Goal: Check status: Check status

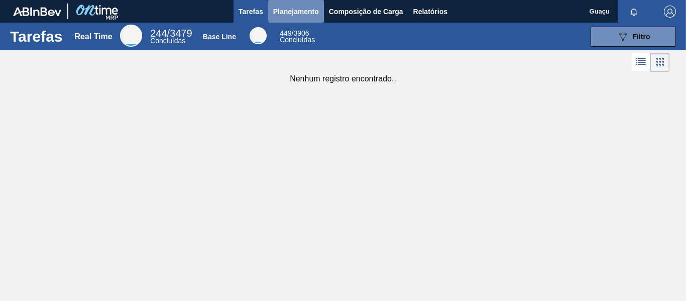
click at [295, 15] on span "Planejamento" at bounding box center [296, 12] width 46 height 12
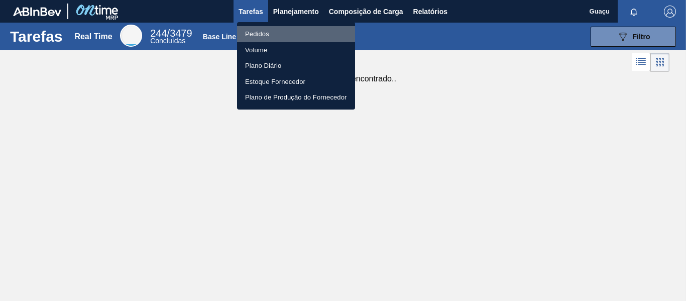
click at [272, 35] on li "Pedidos" at bounding box center [296, 34] width 118 height 16
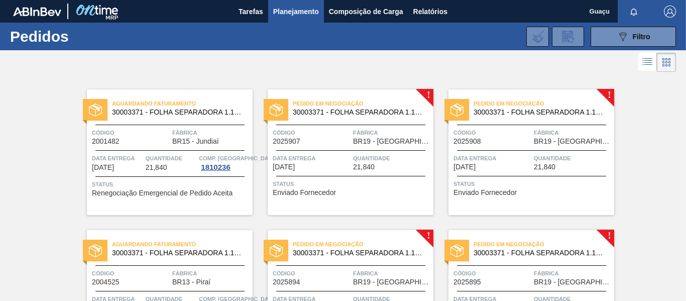
click at [310, 148] on div "Pedido em Negociação 30003371 - FOLHA SEPARADORA 1.175 mm x 980 mm; Código 2025…" at bounding box center [351, 151] width 166 height 125
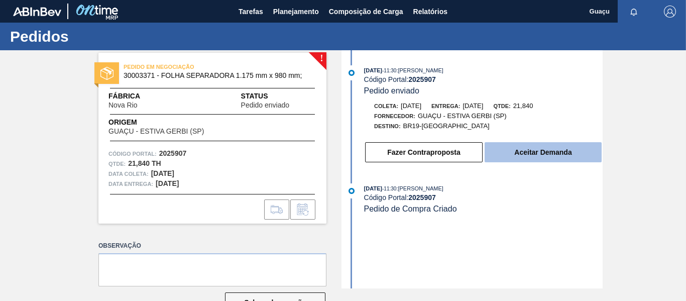
click at [534, 145] on button "Aceitar Demanda" at bounding box center [542, 152] width 117 height 20
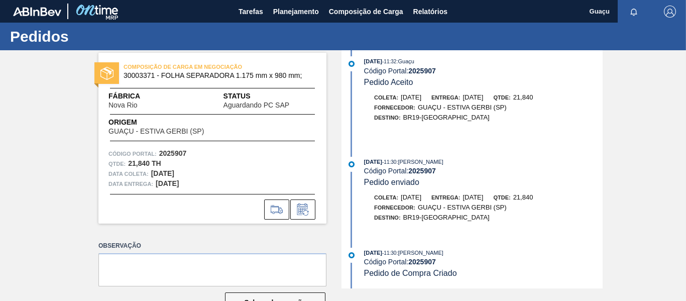
scroll to position [31, 0]
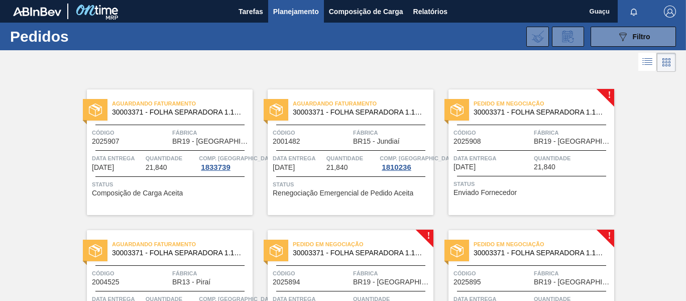
click at [547, 163] on span "Quantidade" at bounding box center [573, 158] width 78 height 10
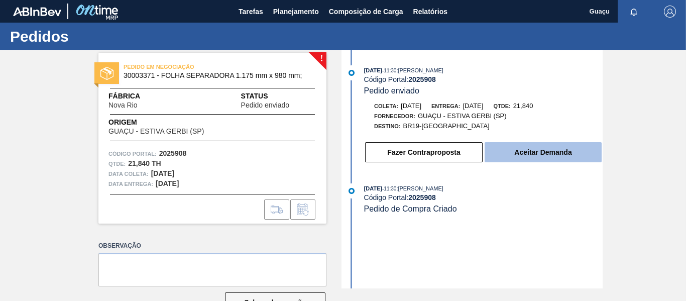
click at [533, 155] on button "Aceitar Demanda" at bounding box center [542, 152] width 117 height 20
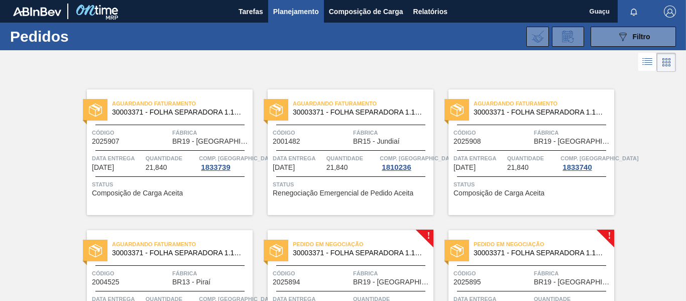
click at [384, 269] on span "Fábrica" at bounding box center [392, 273] width 78 height 10
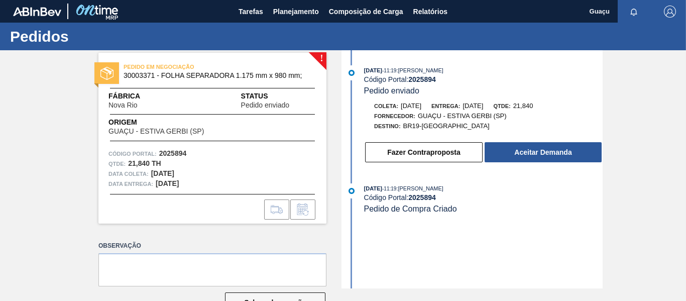
click at [493, 153] on button "Aceitar Demanda" at bounding box center [542, 152] width 117 height 20
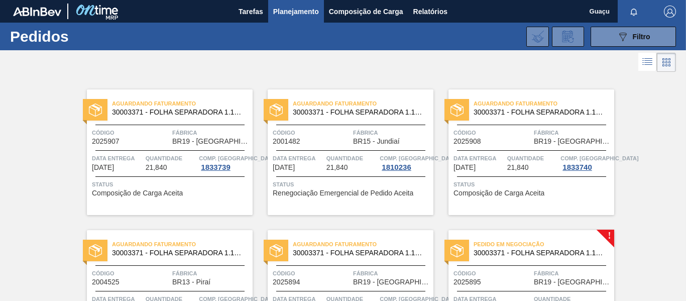
click at [512, 274] on span "Código" at bounding box center [492, 273] width 78 height 10
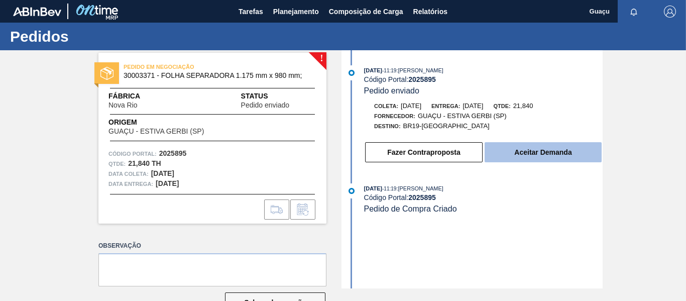
click at [542, 150] on button "Aceitar Demanda" at bounding box center [542, 152] width 117 height 20
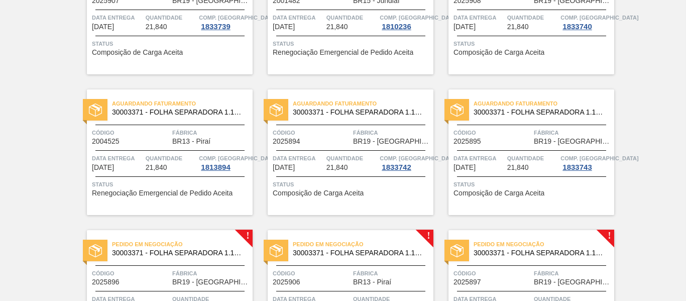
scroll to position [221, 0]
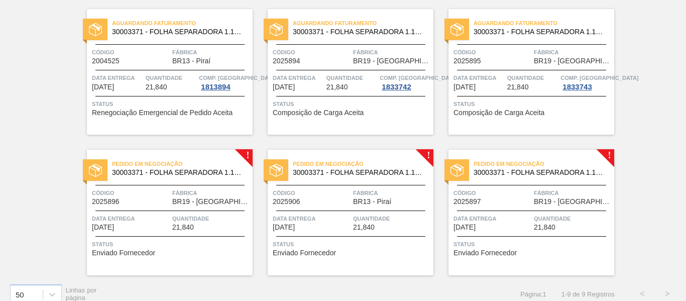
click at [164, 188] on span "Código" at bounding box center [131, 193] width 78 height 10
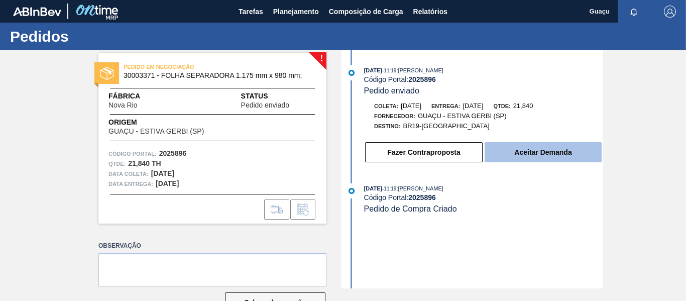
click at [537, 149] on button "Aceitar Demanda" at bounding box center [542, 152] width 117 height 20
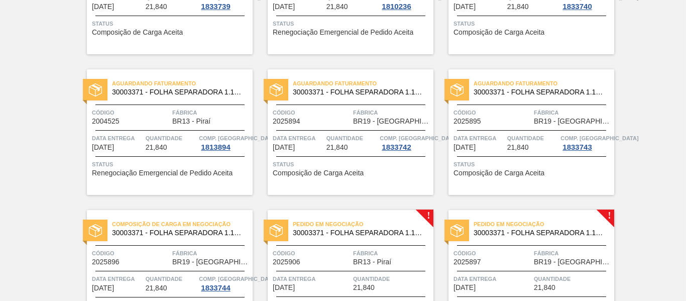
scroll to position [232, 0]
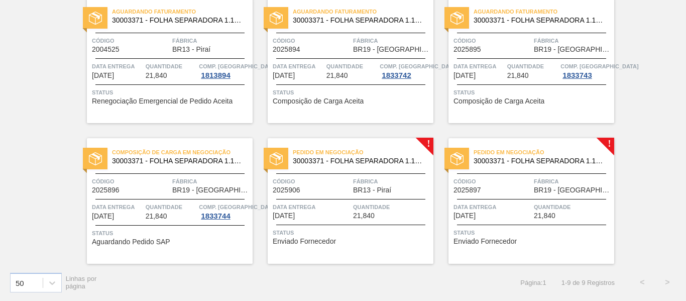
click at [377, 192] on span "BR13 - Piraí" at bounding box center [372, 190] width 38 height 8
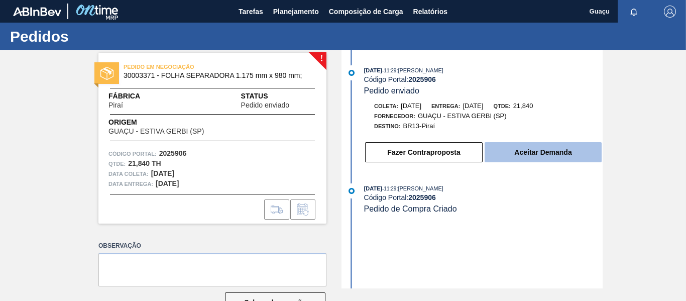
click at [530, 151] on button "Aceitar Demanda" at bounding box center [542, 152] width 117 height 20
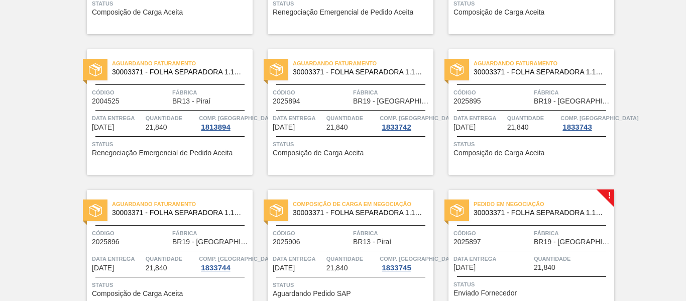
scroll to position [232, 0]
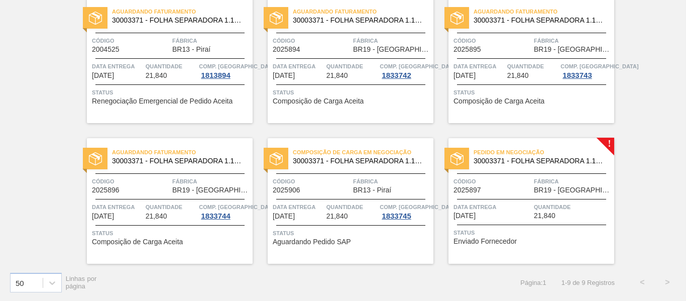
click at [525, 232] on span "Status" at bounding box center [532, 232] width 158 height 10
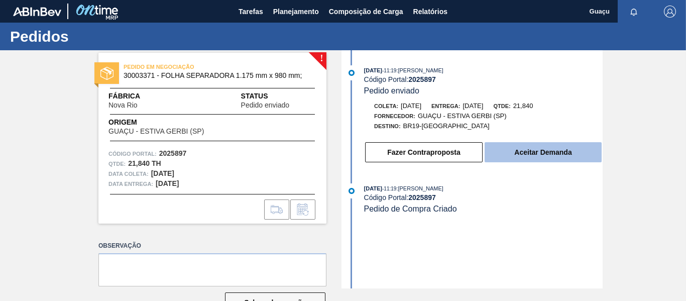
click at [557, 159] on button "Aceitar Demanda" at bounding box center [542, 152] width 117 height 20
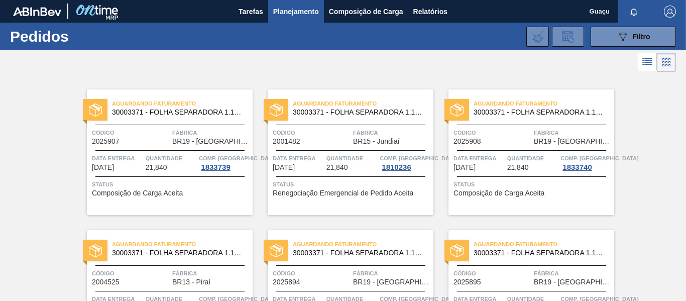
click at [153, 151] on div "Aguardando Faturamento 30003371 - FOLHA SEPARADORA 1.175 mm x 980 mm; Código 20…" at bounding box center [170, 151] width 166 height 125
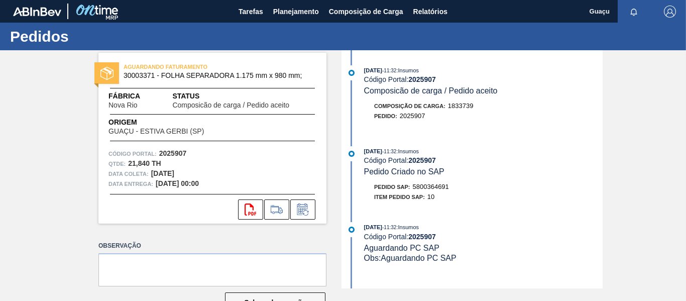
click at [491, 186] on div "Pedido SAP: 5800364691" at bounding box center [483, 187] width 238 height 10
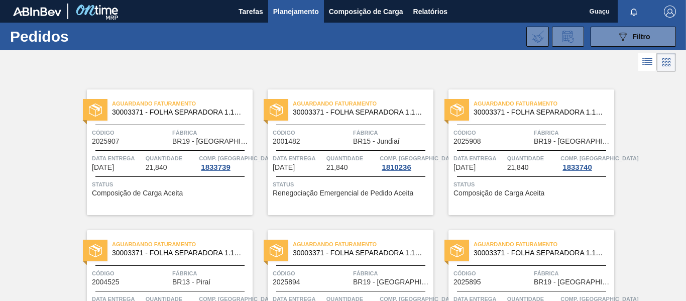
click at [493, 149] on div "Aguardando Faturamento 30003371 - FOLHA SEPARADORA 1.175 mm x 980 mm; Código 20…" at bounding box center [531, 151] width 166 height 125
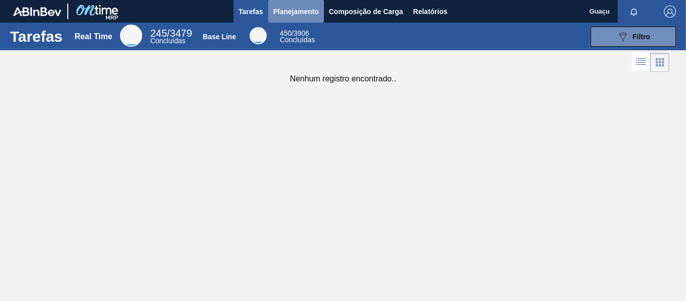
click at [283, 15] on span "Planejamento" at bounding box center [296, 12] width 46 height 12
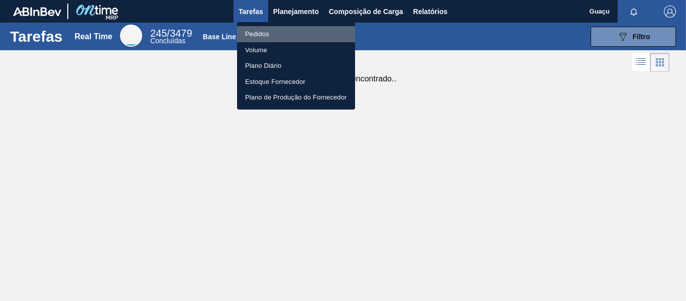
click at [269, 35] on li "Pedidos" at bounding box center [296, 34] width 118 height 16
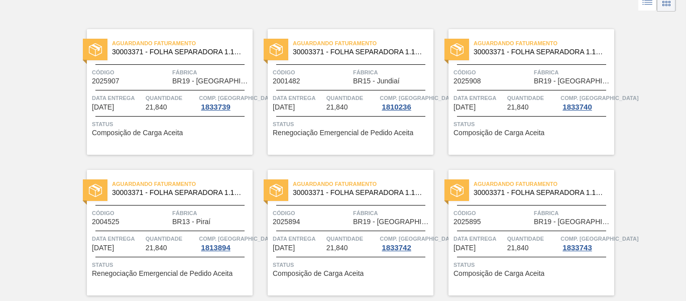
scroll to position [80, 0]
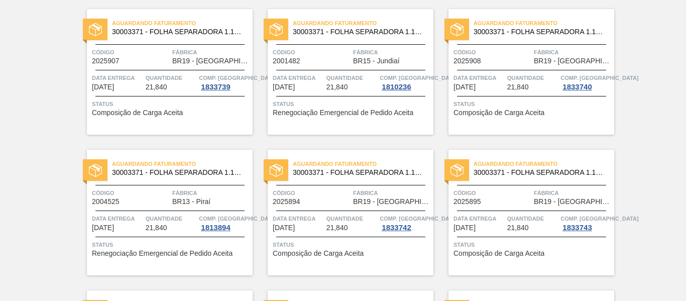
click at [332, 209] on div "Aguardando Faturamento 30003371 - FOLHA SEPARADORA 1.175 mm x 980 mm; Código 20…" at bounding box center [351, 212] width 166 height 125
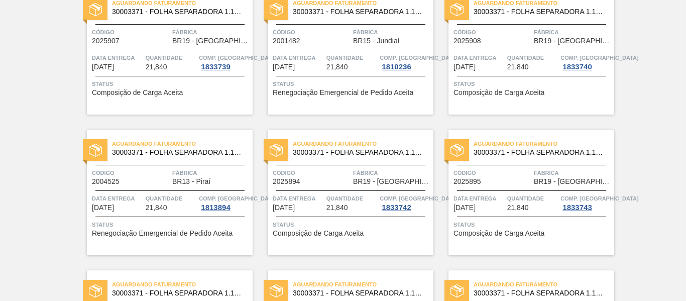
click at [528, 213] on div "Aguardando Faturamento 30003371 - FOLHA SEPARADORA 1.175 mm x 980 mm; Código 20…" at bounding box center [531, 191] width 166 height 125
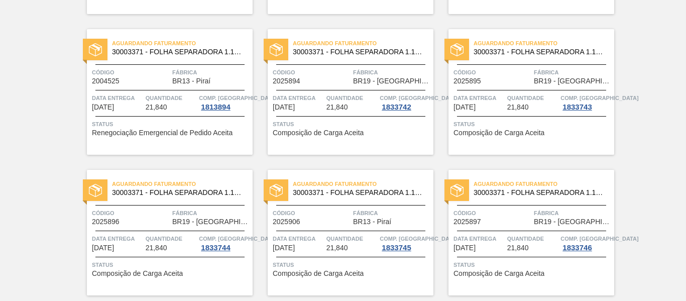
scroll to position [221, 0]
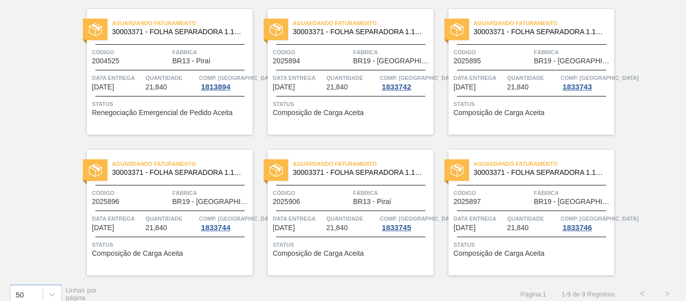
click at [136, 219] on span "Data entrega" at bounding box center [117, 218] width 51 height 10
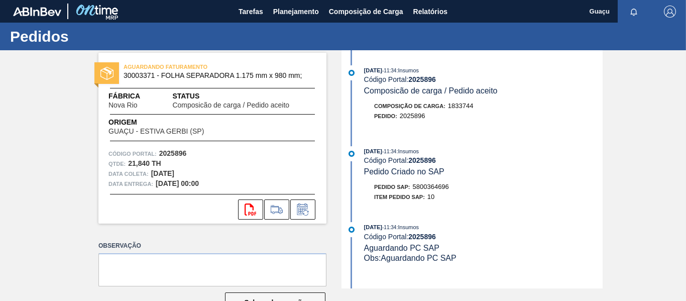
click at [68, 142] on div "AGUARDANDO FATURAMENTO 30003371 - FOLHA SEPARADORA 1.175 mm x 980 mm; Fábrica N…" at bounding box center [343, 169] width 686 height 238
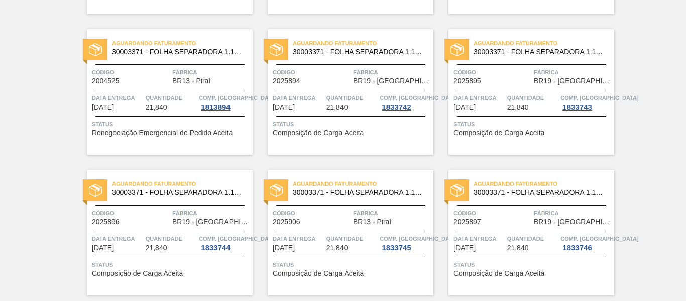
scroll to position [221, 0]
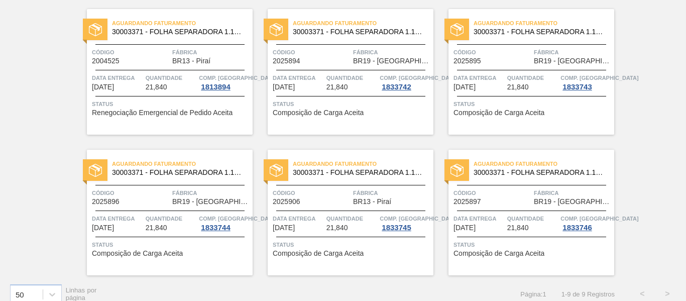
click at [330, 230] on span "21,840" at bounding box center [337, 228] width 22 height 8
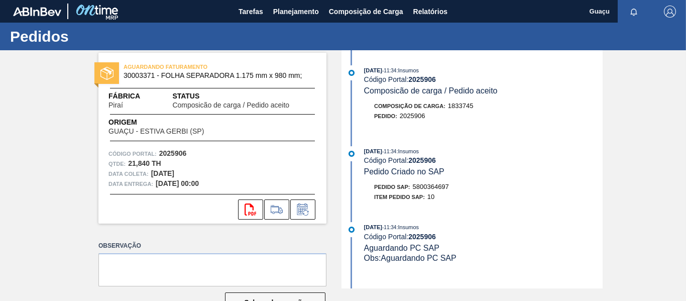
click at [330, 230] on div "AGUARDANDO FATURAMENTO 30003371 - FOLHA SEPARADORA 1.175 mm x 980 mm; Fábrica P…" at bounding box center [343, 169] width 686 height 238
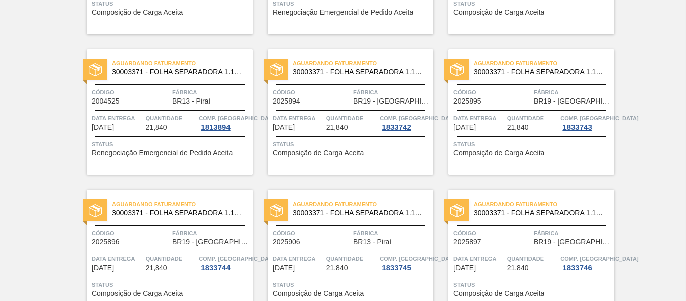
scroll to position [232, 0]
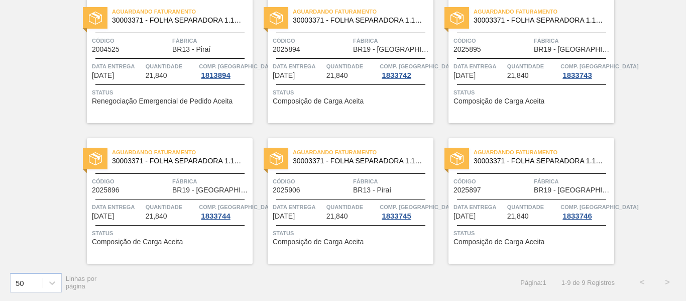
click at [535, 202] on span "Quantidade" at bounding box center [532, 207] width 51 height 10
